Goal: Find specific page/section: Find specific page/section

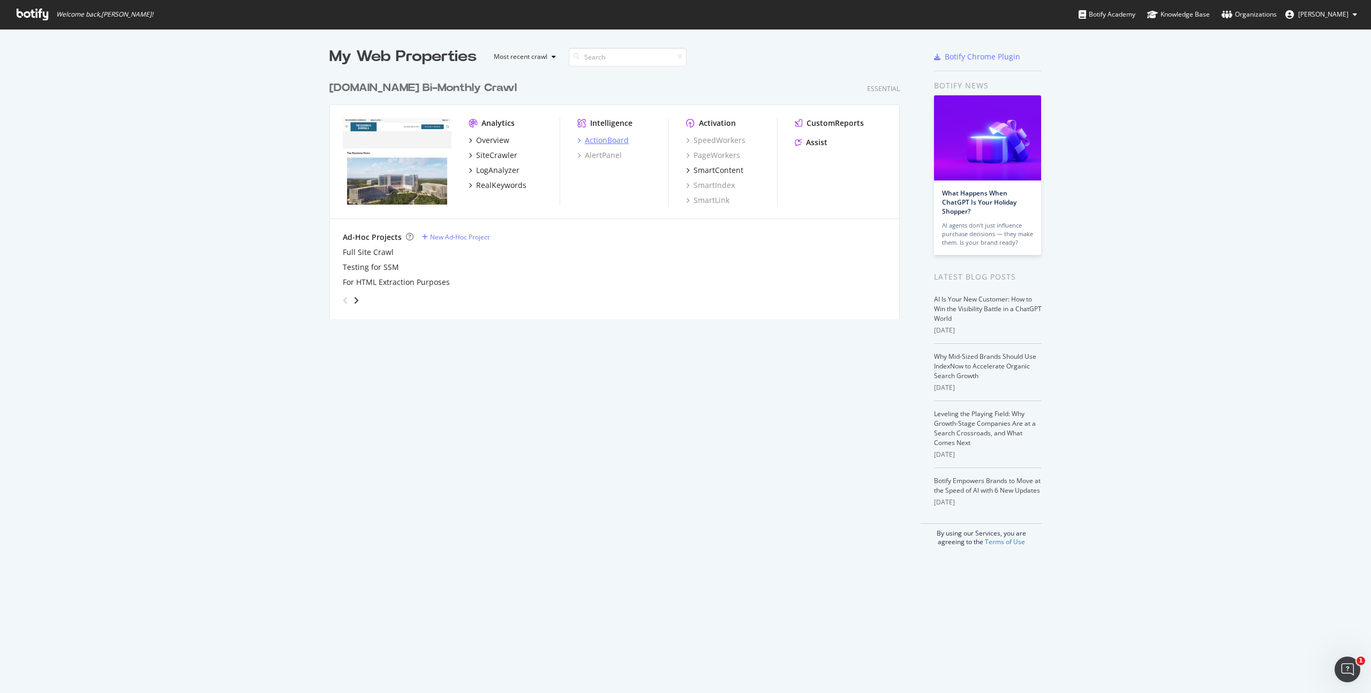
click at [602, 141] on div "ActionBoard" at bounding box center [607, 140] width 44 height 11
